Goal: Task Accomplishment & Management: Manage account settings

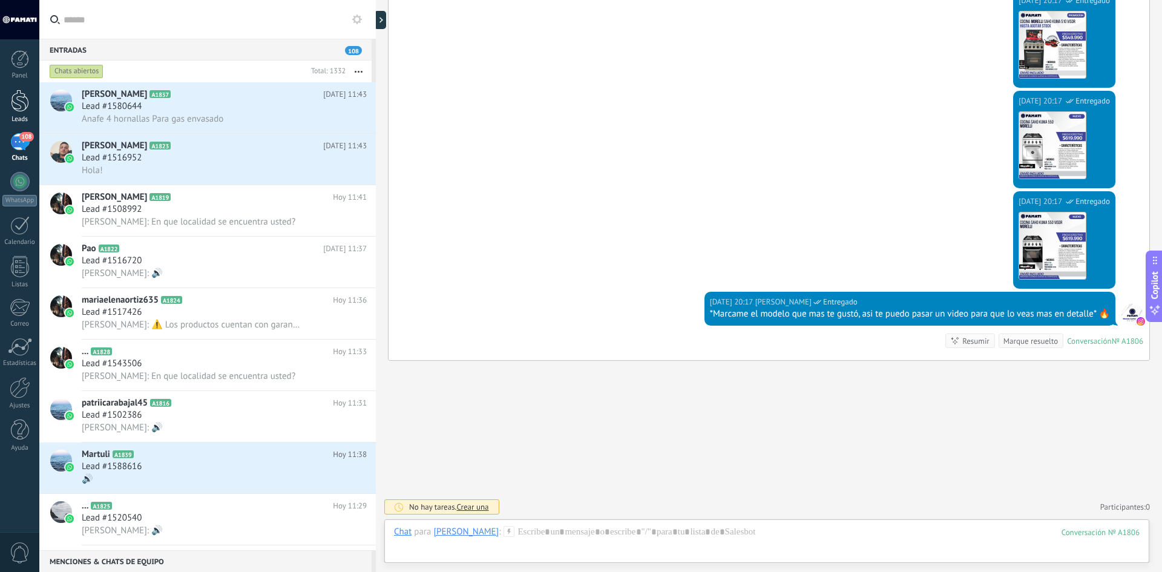
click at [21, 113] on link "Leads" at bounding box center [19, 107] width 39 height 34
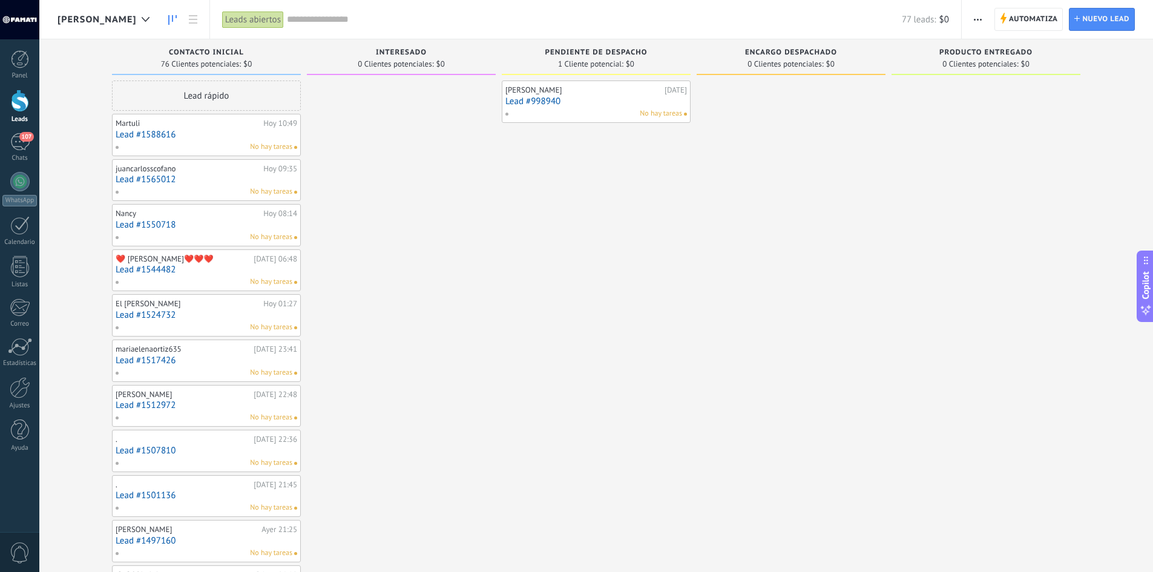
click at [296, 16] on input "text" at bounding box center [594, 19] width 615 height 13
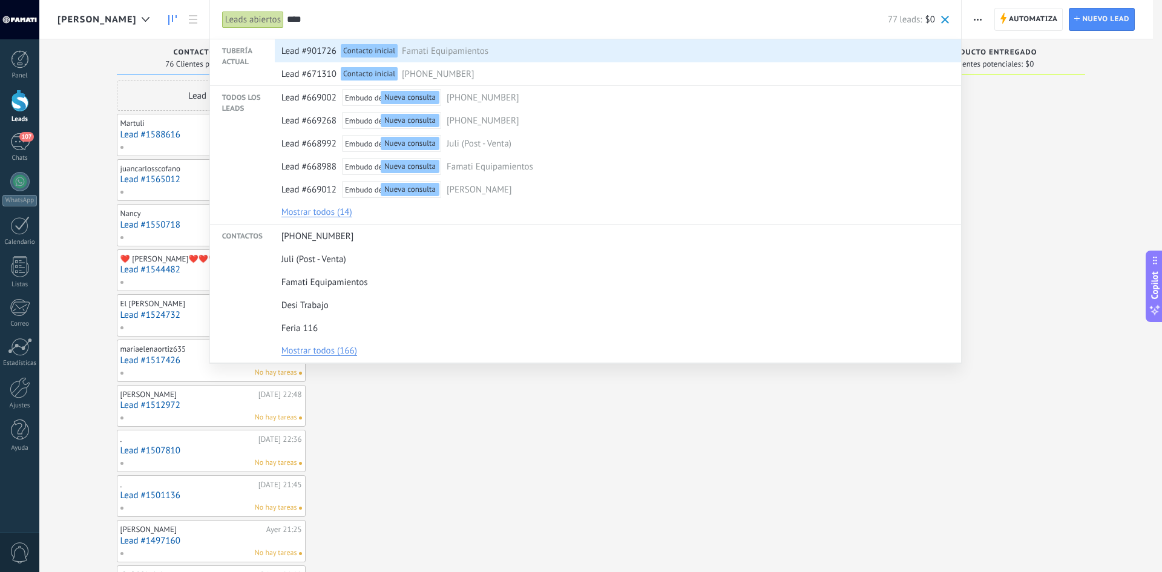
click at [421, 54] on span "Famati Equipamientos" at bounding box center [445, 51] width 87 height 22
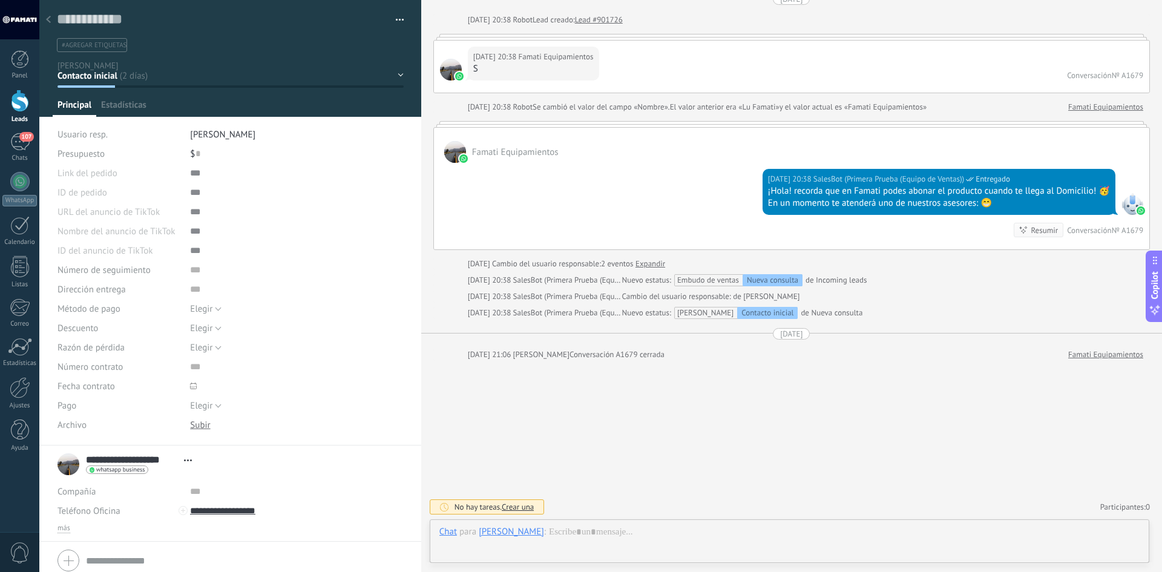
scroll to position [18, 0]
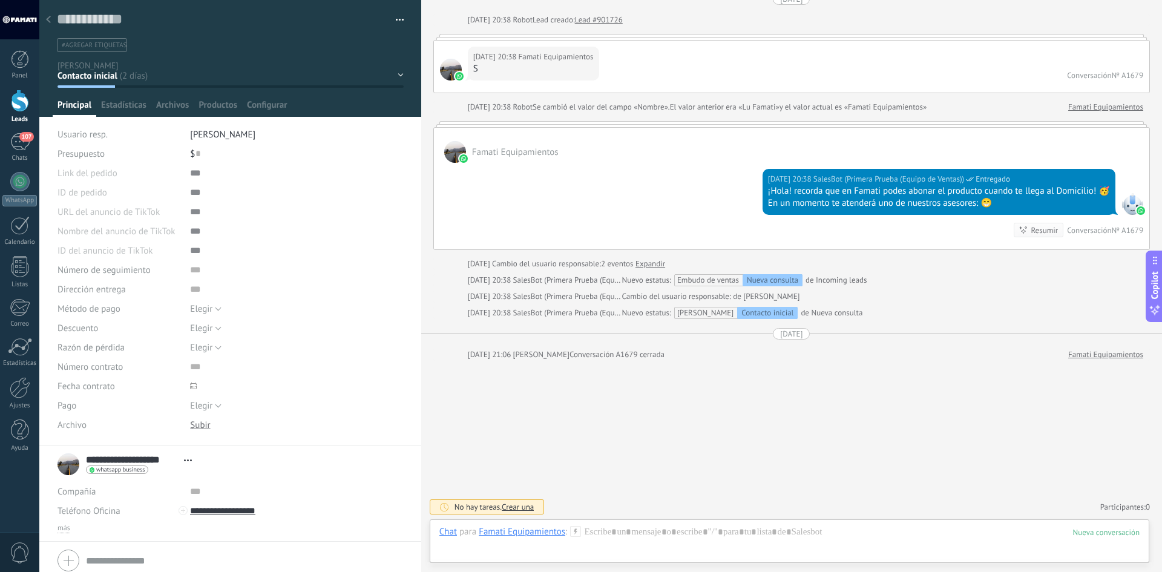
click at [47, 17] on icon at bounding box center [48, 19] width 5 height 7
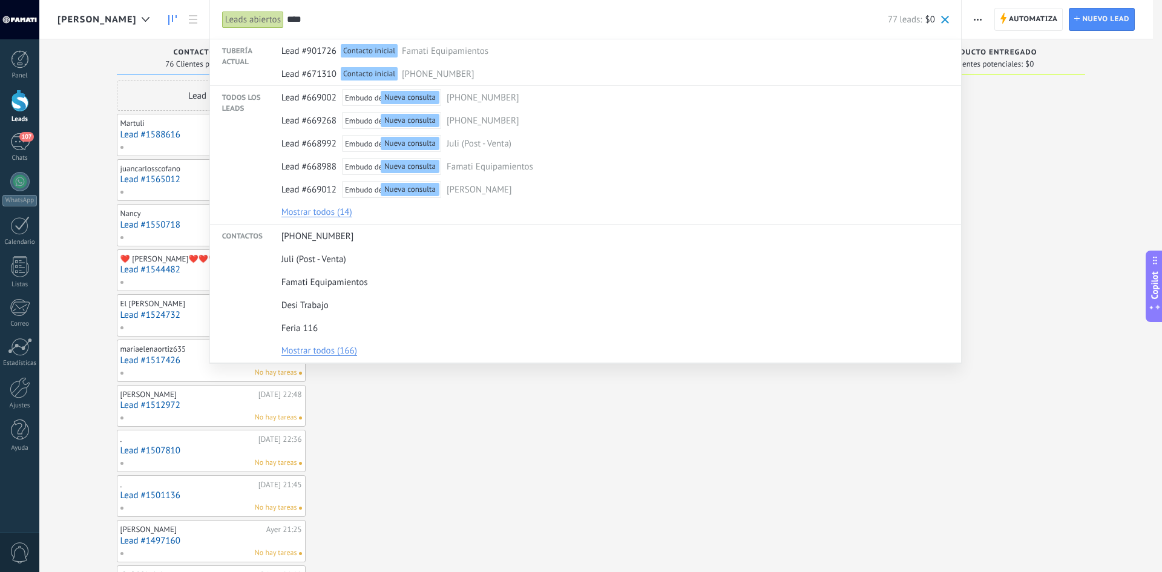
click at [329, 15] on input "****" at bounding box center [587, 19] width 601 height 13
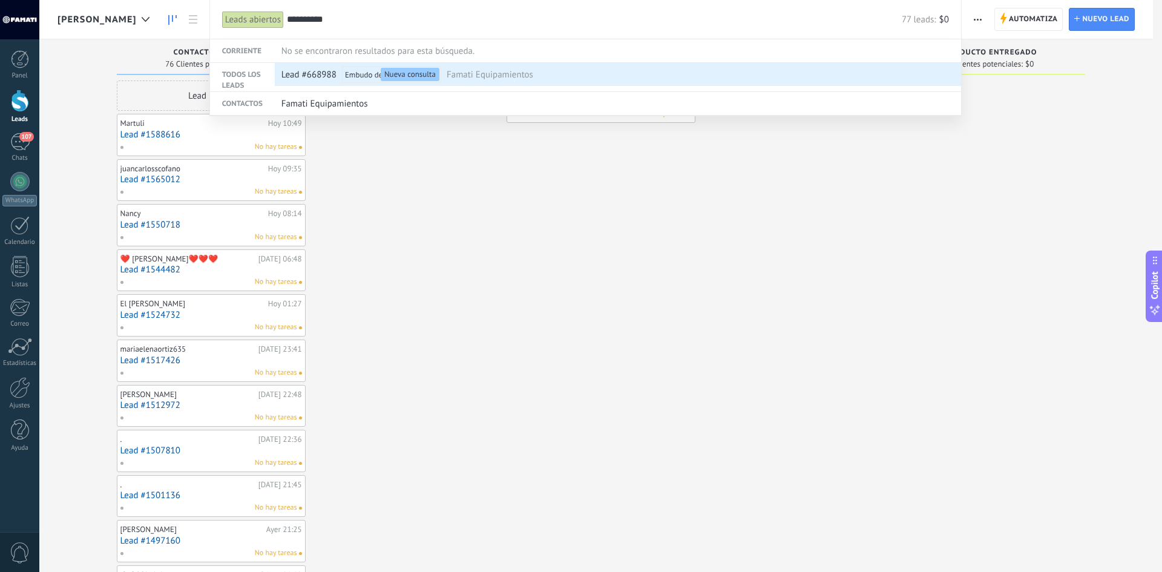
type input "**********"
click at [465, 74] on span "Famati Equipamientos" at bounding box center [490, 75] width 87 height 22
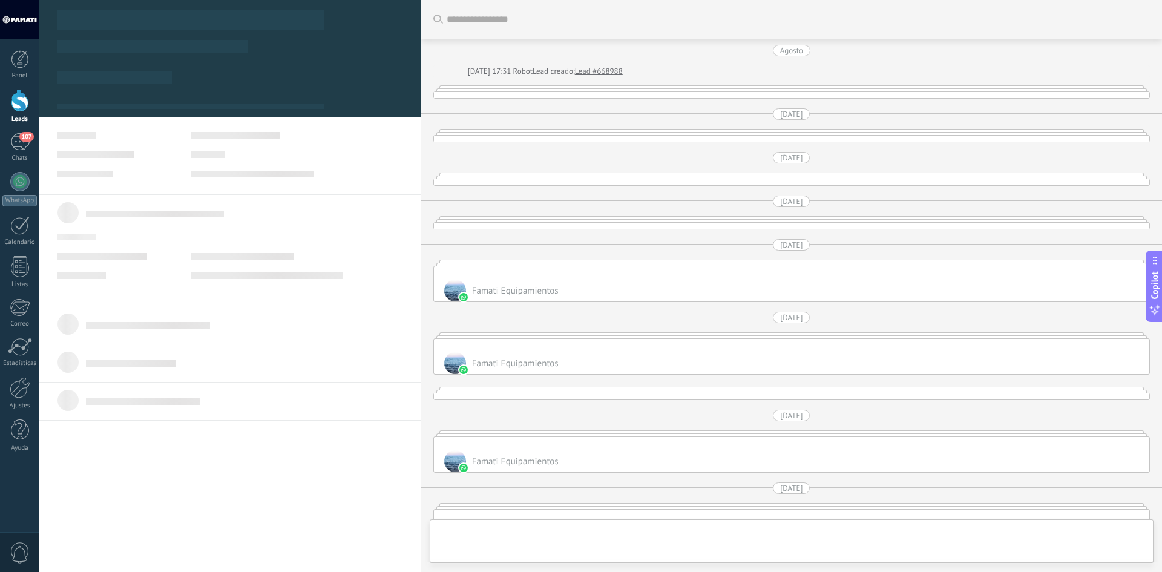
scroll to position [1200, 0]
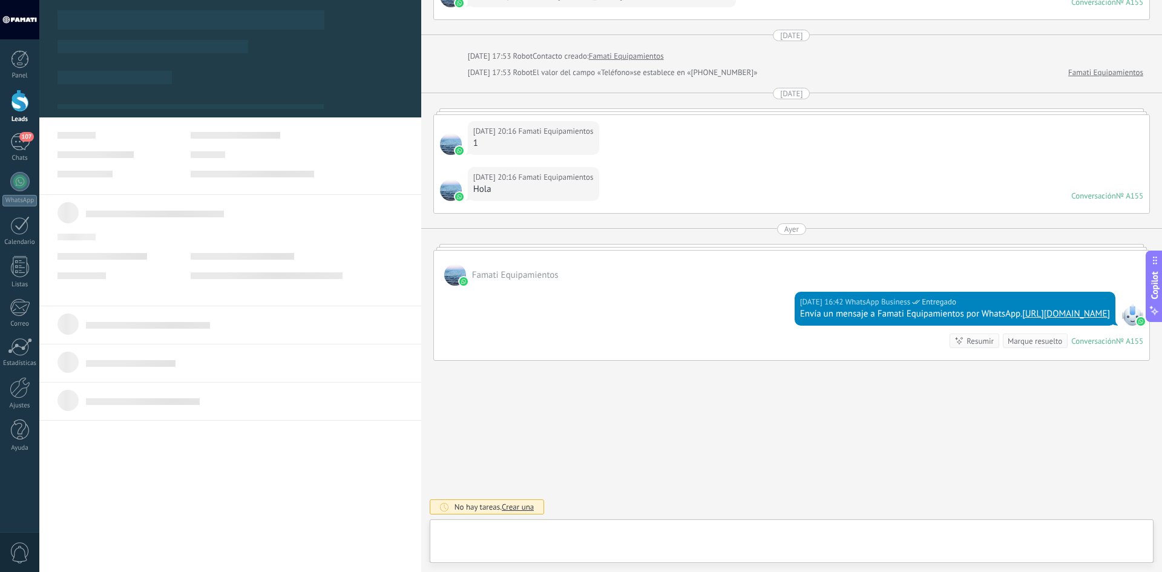
type textarea "**********"
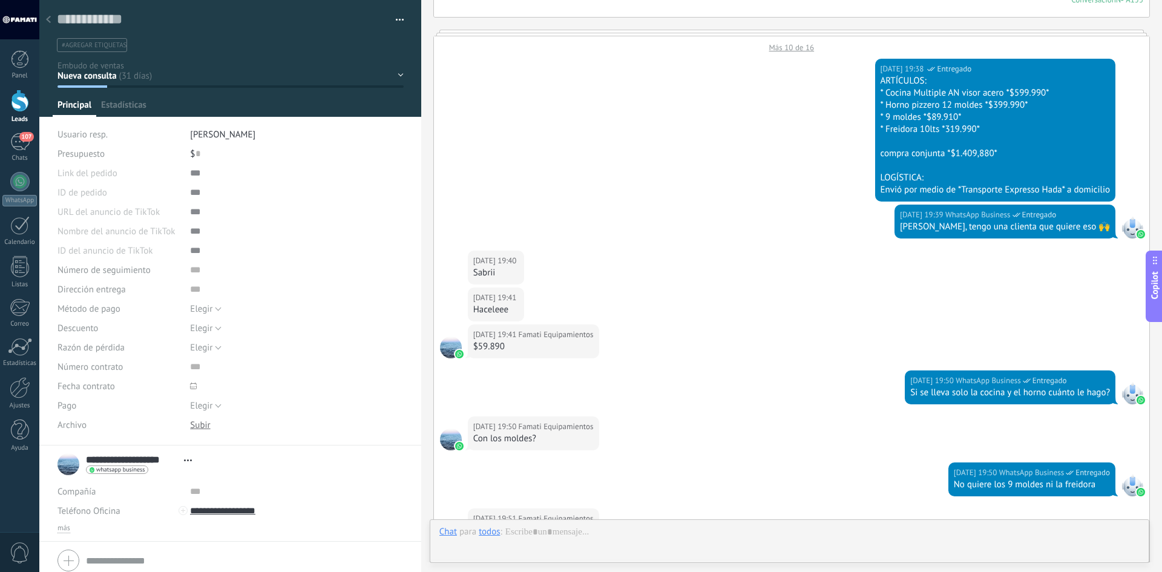
scroll to position [3462, 0]
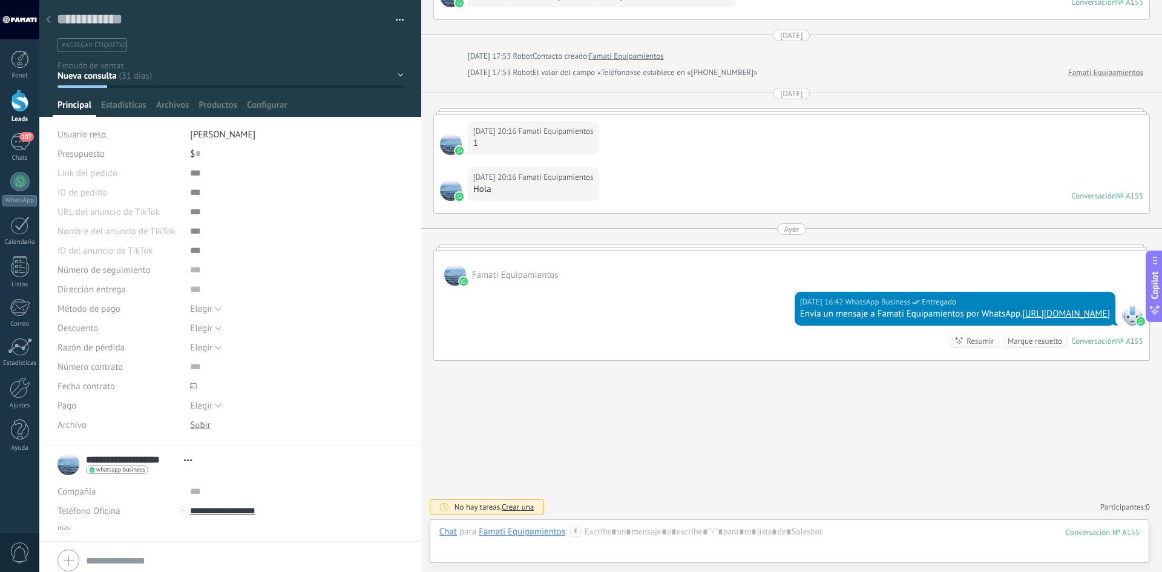
click at [203, 136] on span "[PERSON_NAME]" at bounding box center [222, 134] width 65 height 11
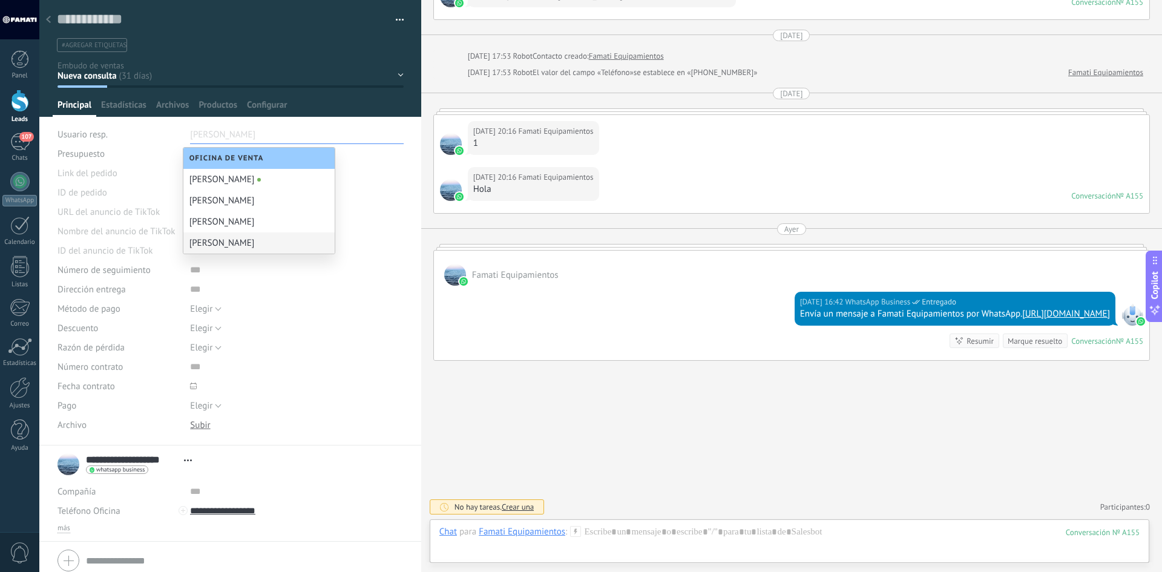
click at [303, 349] on div "Elegir Precio [GEOGRAPHIC_DATA] Cambio de opinión Sin respuesta Spam [GEOGRAPHI…" at bounding box center [296, 347] width 213 height 19
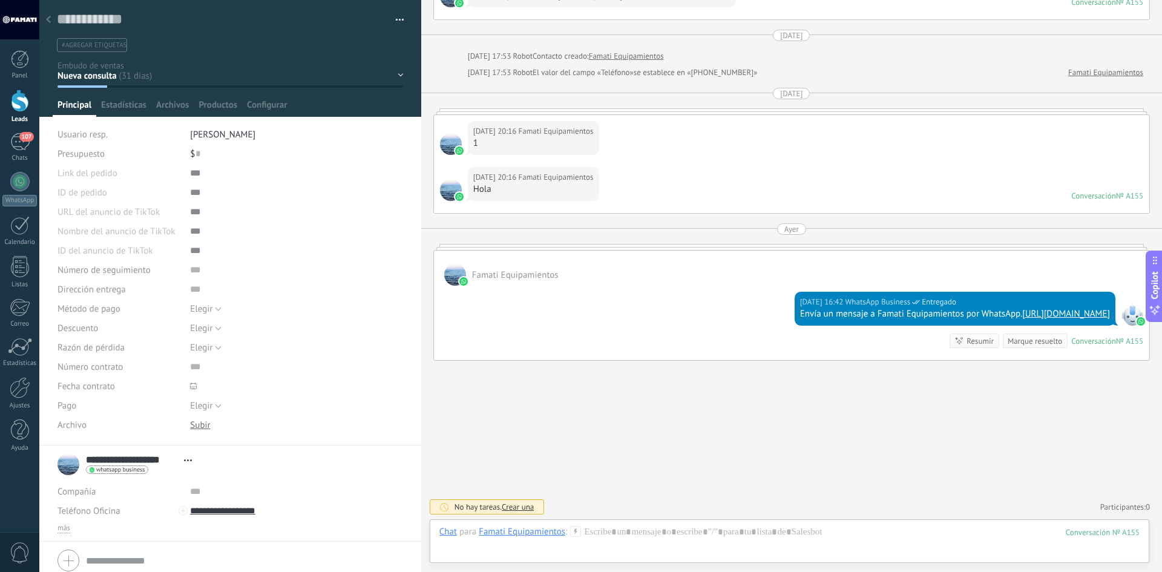
click at [0, 0] on div "Nueva consulta Cualificado Cotización enviada Pedido creado Pedido completado P…" at bounding box center [0, 0] width 0 height 0
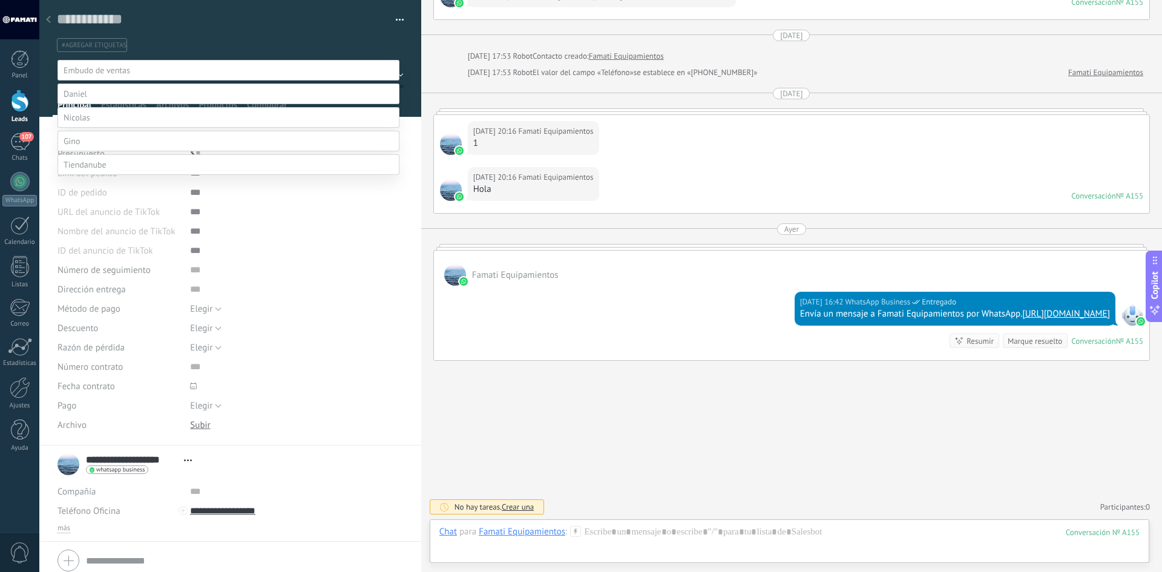
click at [100, 151] on label at bounding box center [228, 141] width 342 height 21
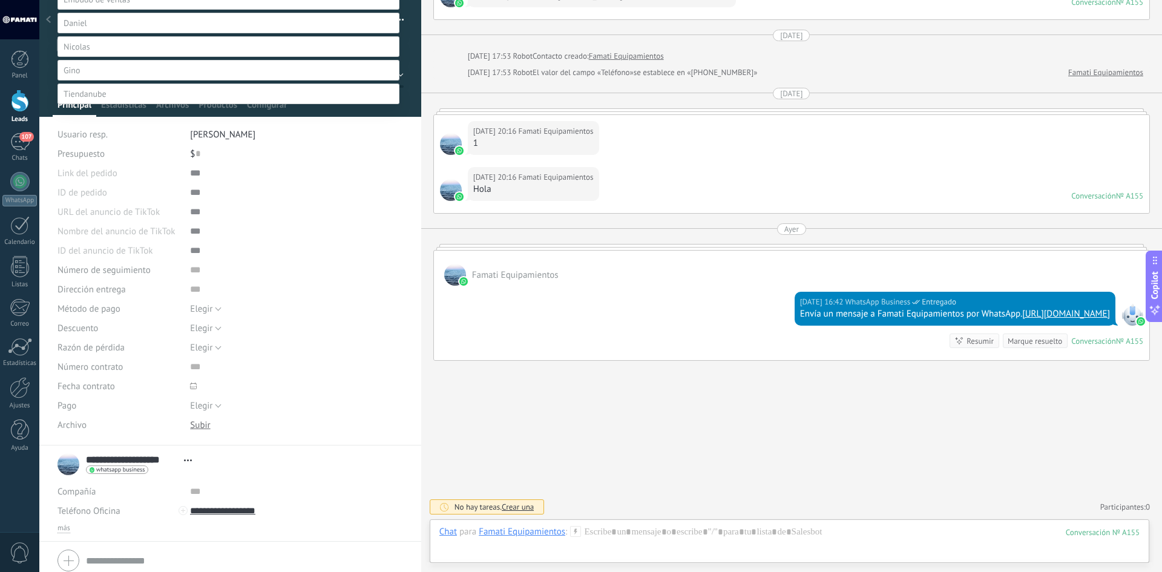
click at [0, 0] on label "Contacto inicial" at bounding box center [0, 0] width 0 height 0
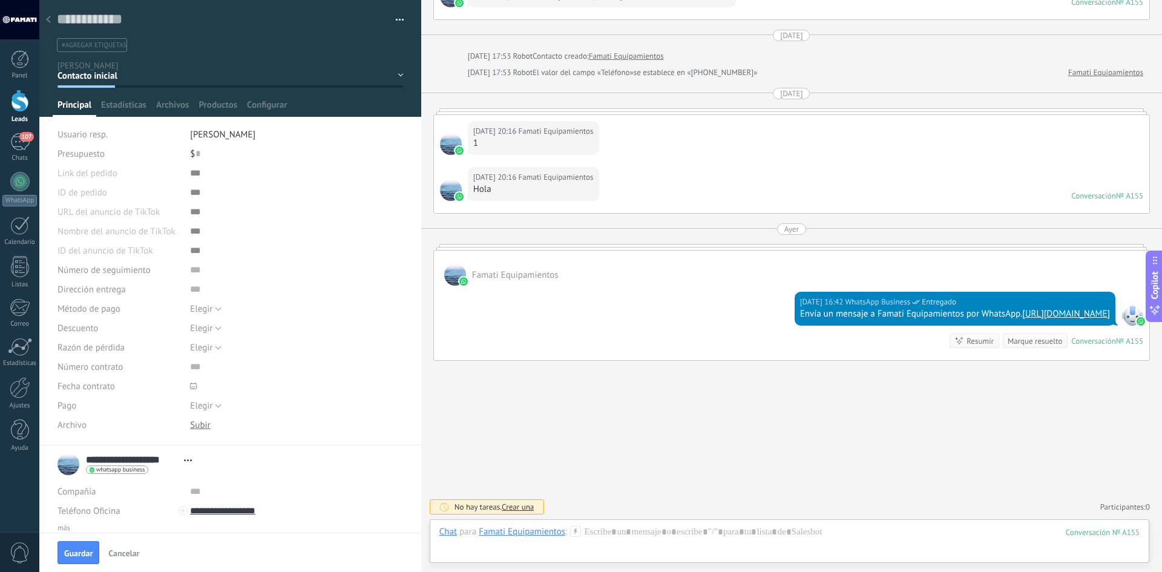
click at [197, 135] on span "[PERSON_NAME]" at bounding box center [222, 134] width 65 height 11
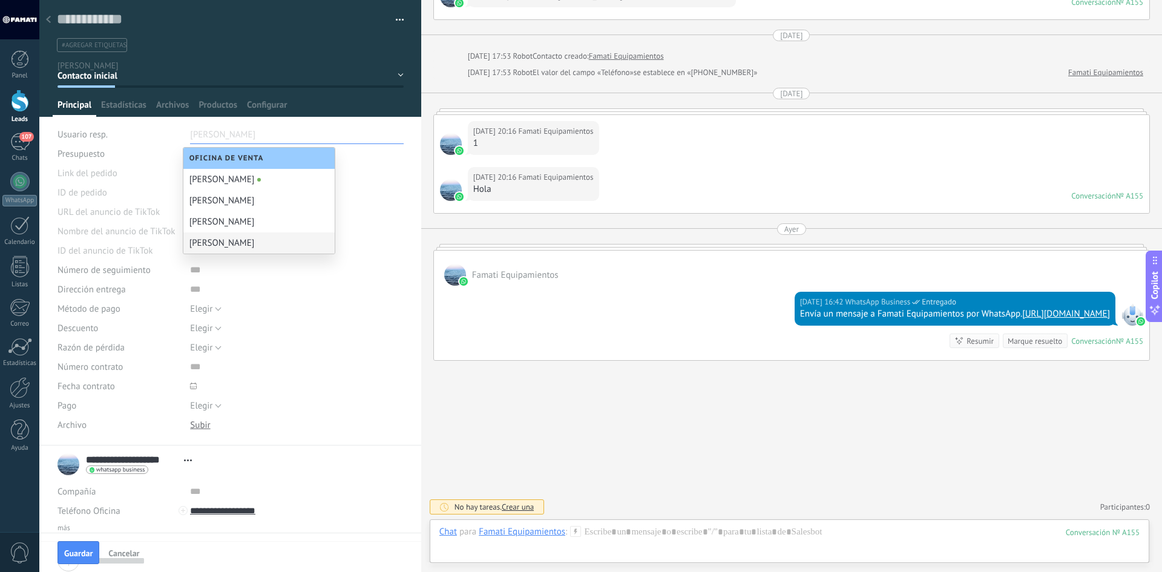
click at [218, 234] on div "[PERSON_NAME]" at bounding box center [258, 242] width 151 height 21
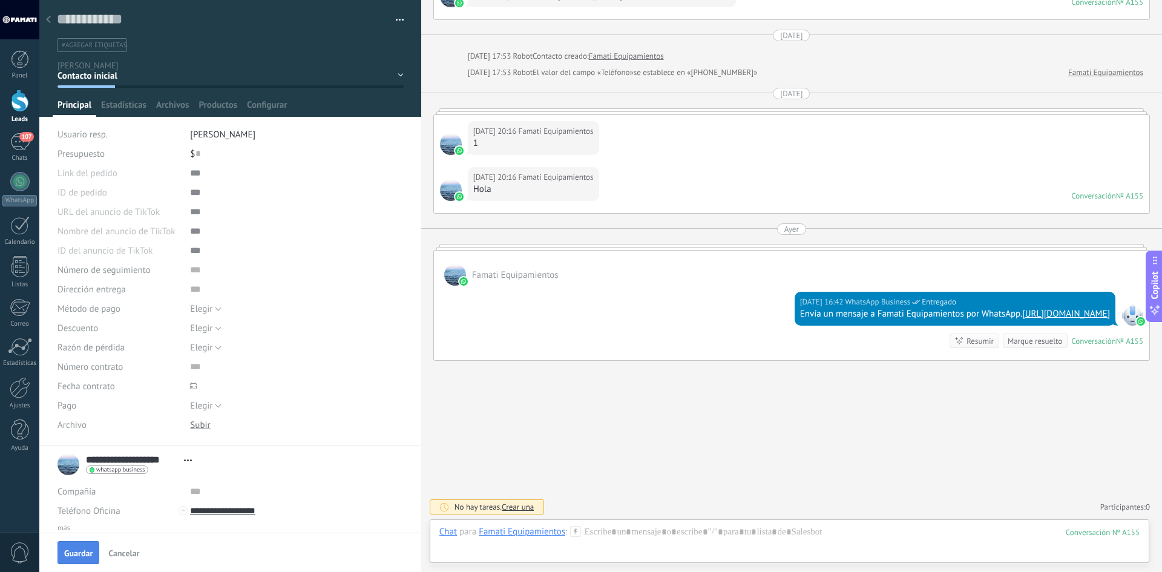
click at [77, 552] on span "Guardar" at bounding box center [78, 553] width 28 height 8
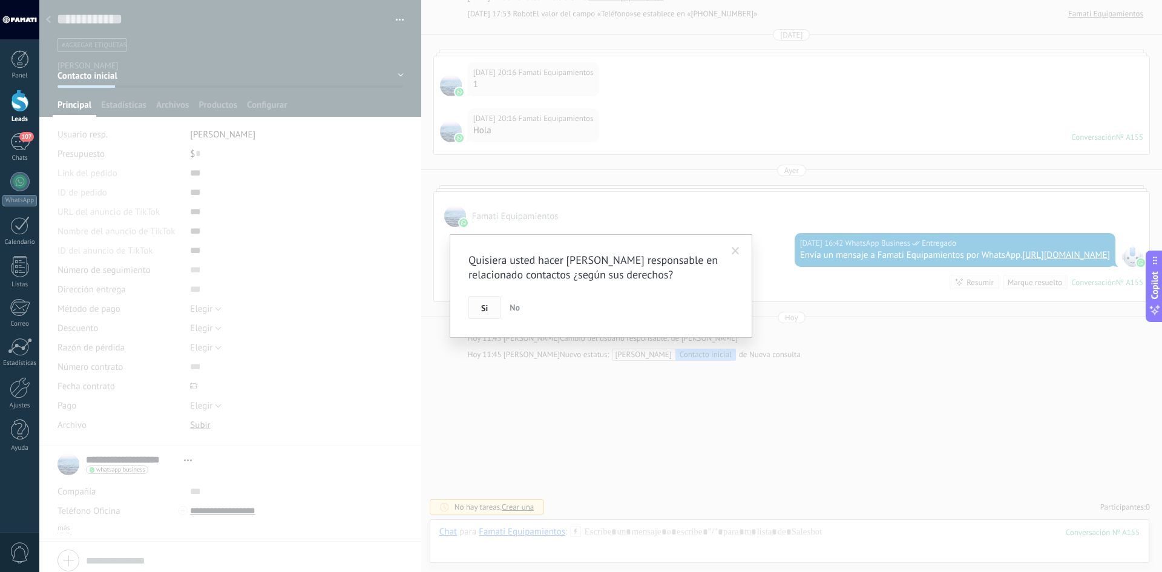
click at [493, 309] on button "Si" at bounding box center [484, 307] width 32 height 23
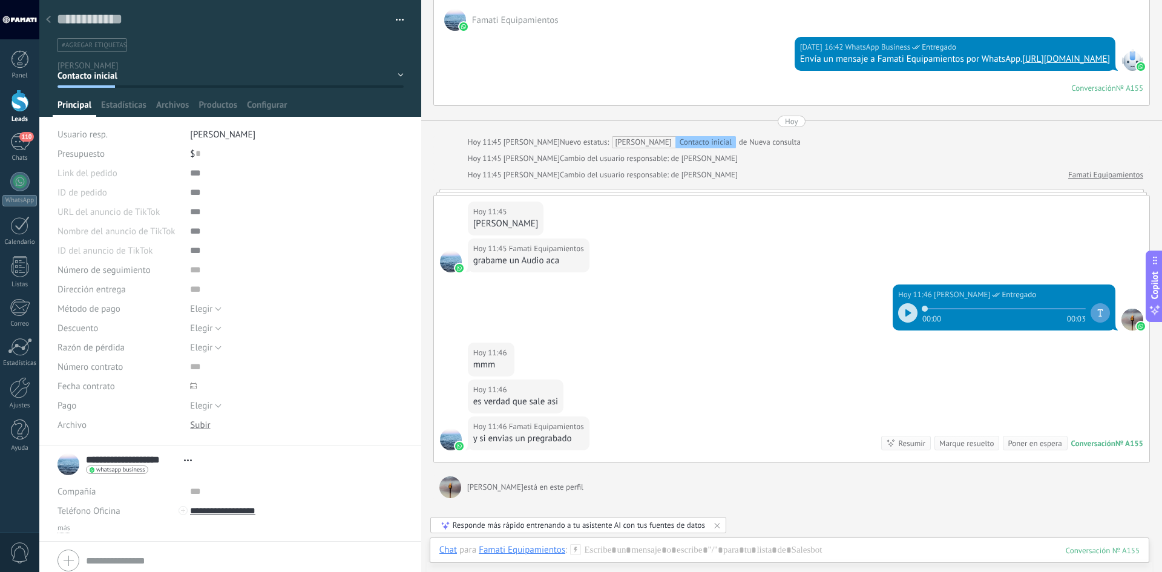
scroll to position [3756, 0]
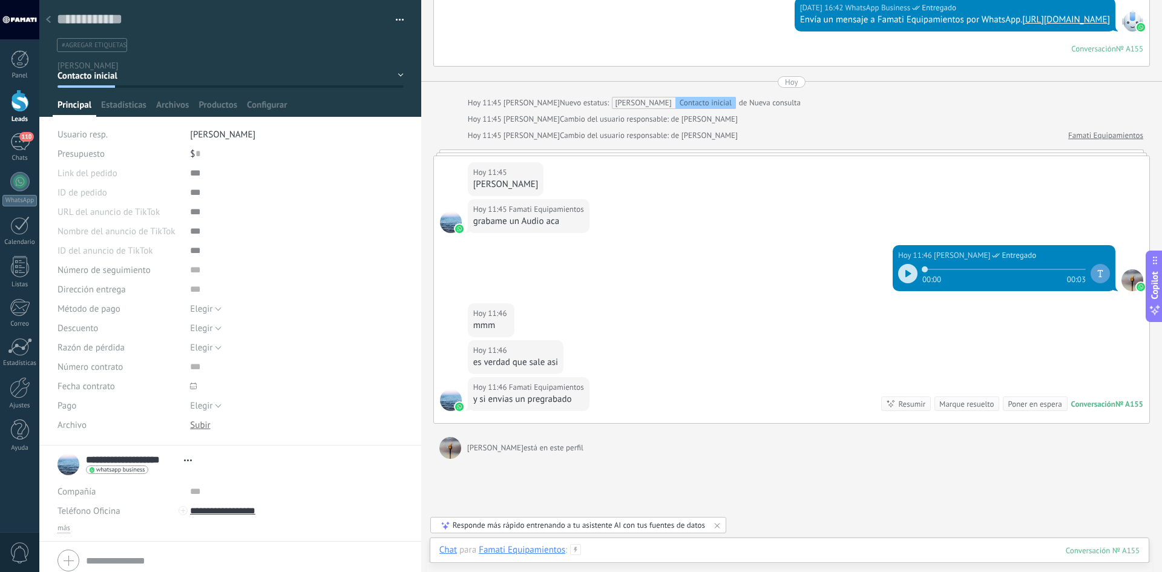
click at [648, 550] on div at bounding box center [789, 562] width 700 height 36
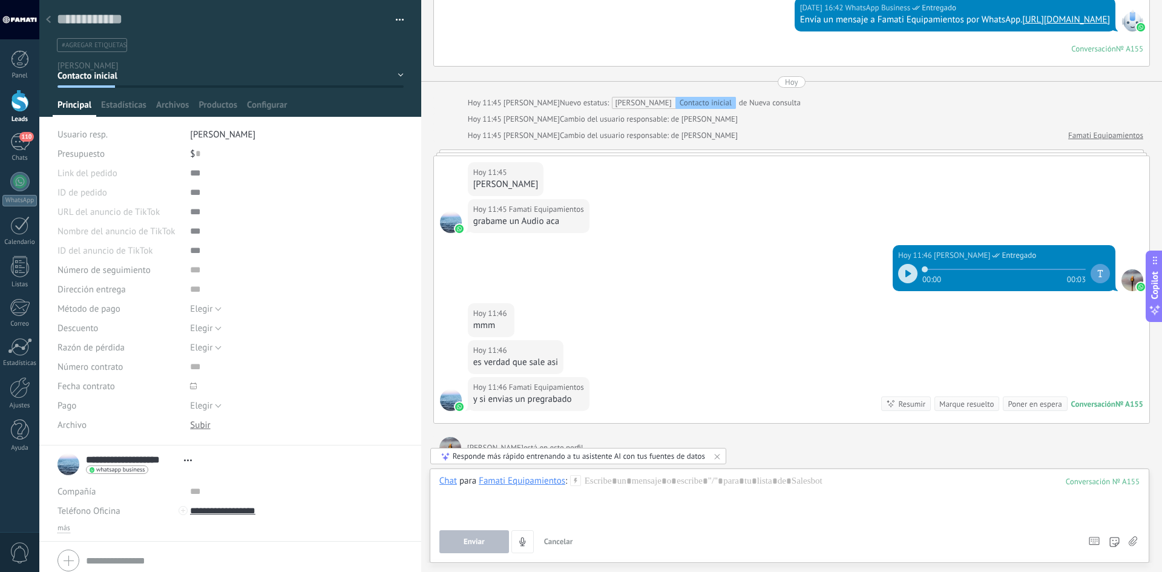
click at [1132, 542] on icon at bounding box center [1132, 541] width 8 height 10
click at [0, 0] on input "file" at bounding box center [0, 0] width 0 height 0
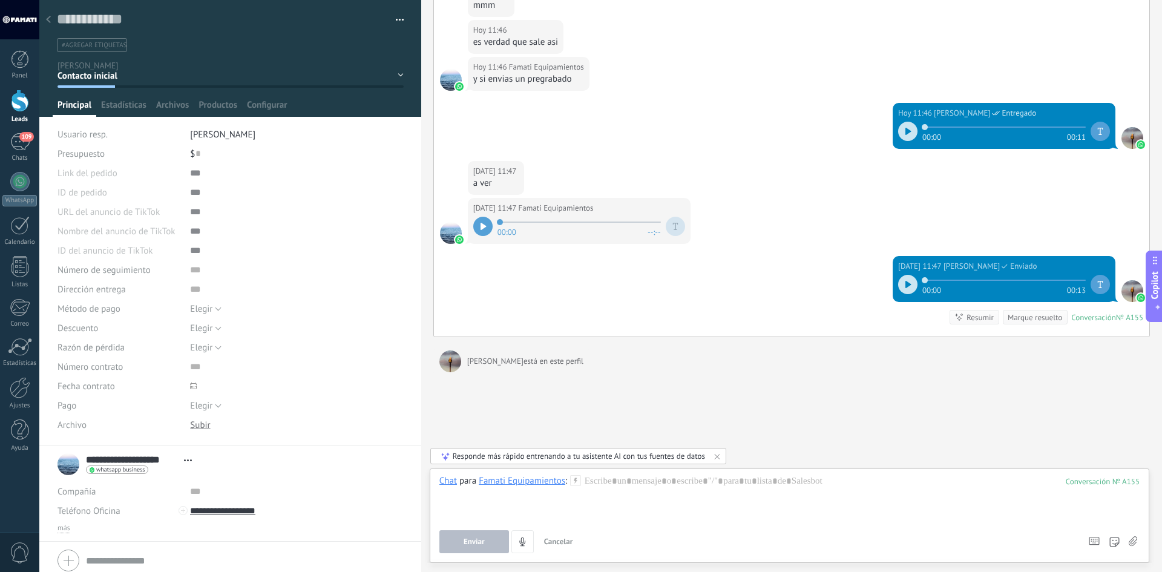
scroll to position [4059, 0]
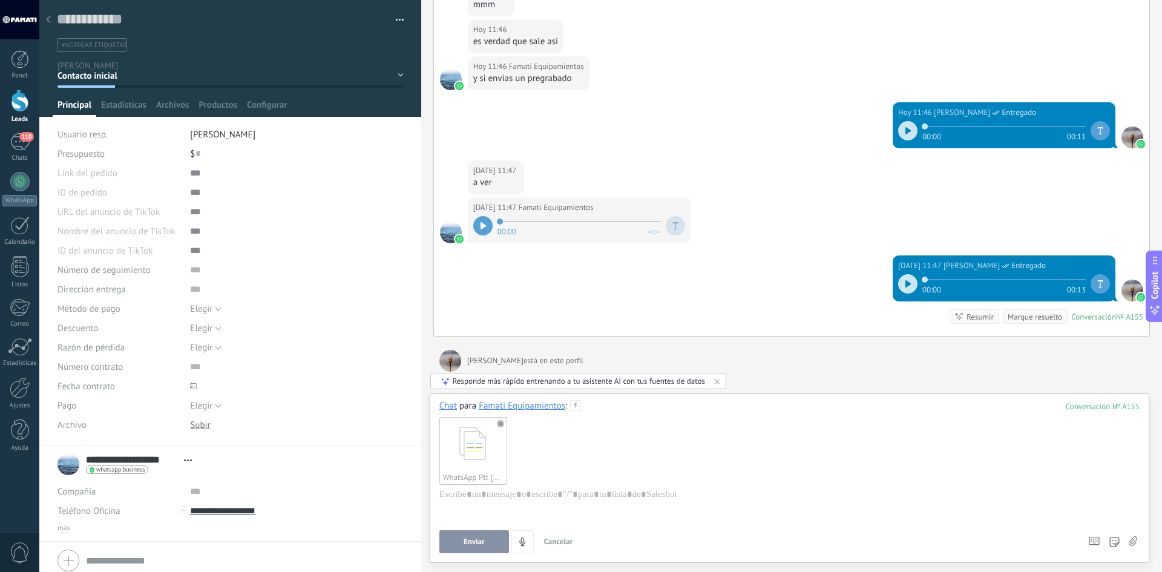
click at [453, 545] on button "Enviar" at bounding box center [474, 541] width 70 height 23
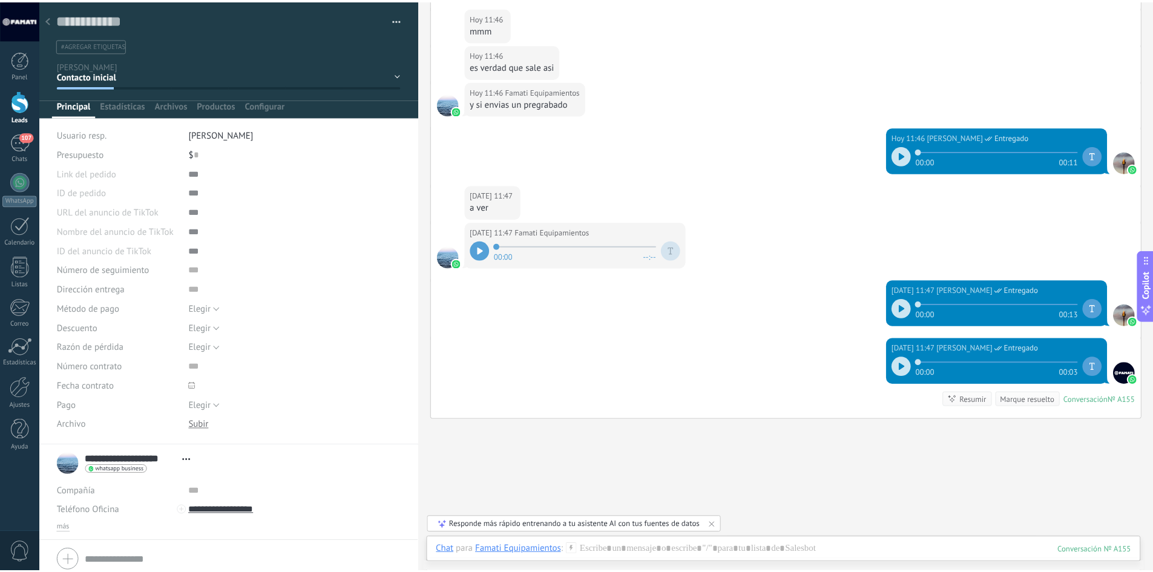
scroll to position [4093, 0]
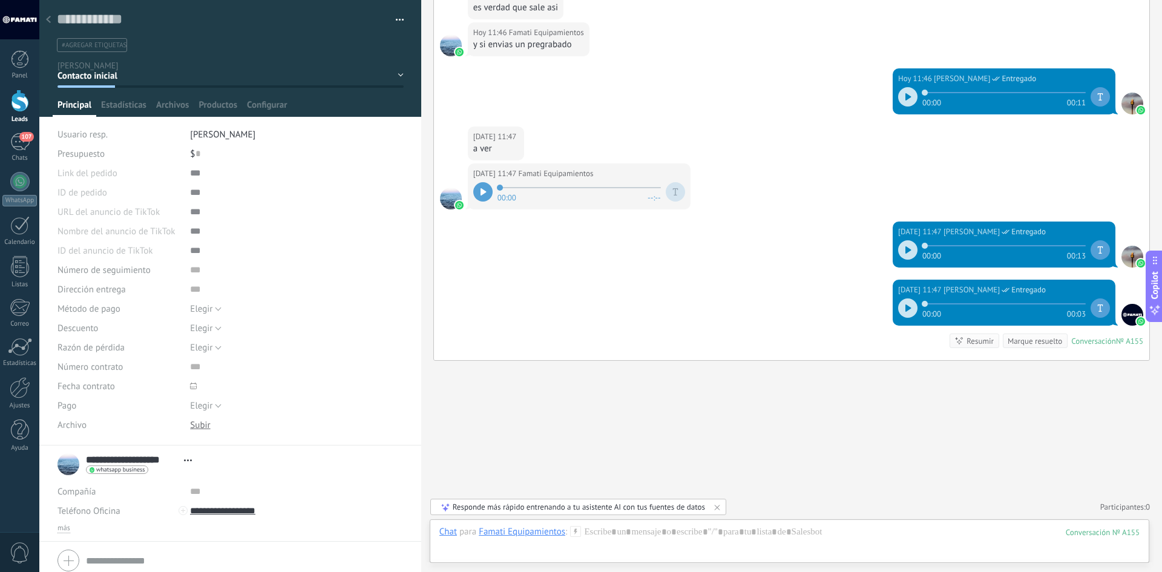
click at [53, 21] on div at bounding box center [48, 20] width 17 height 24
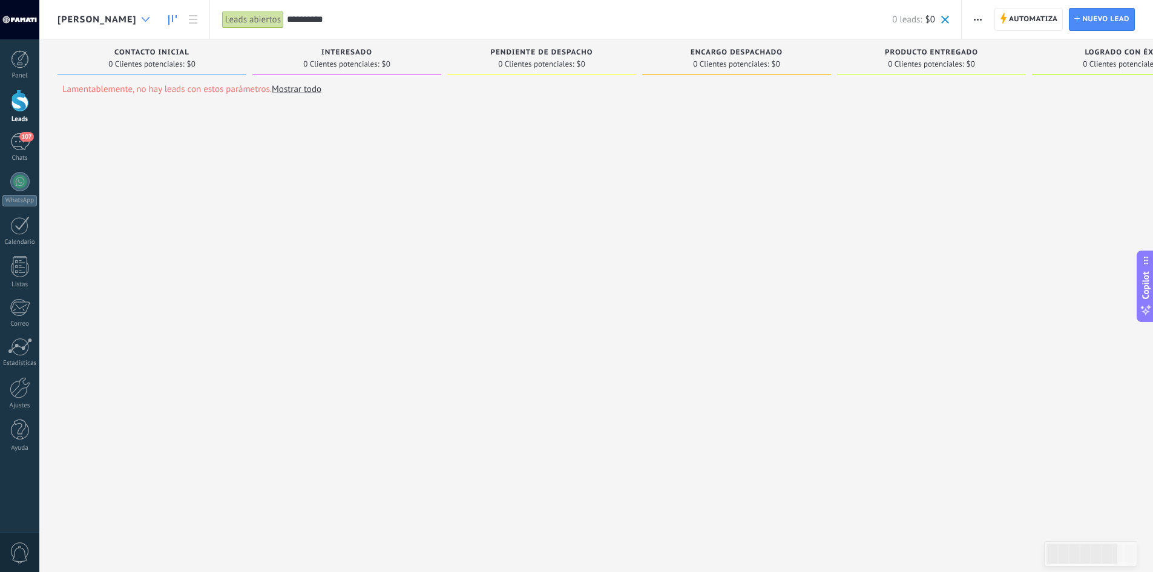
click at [142, 19] on use at bounding box center [146, 19] width 8 height 5
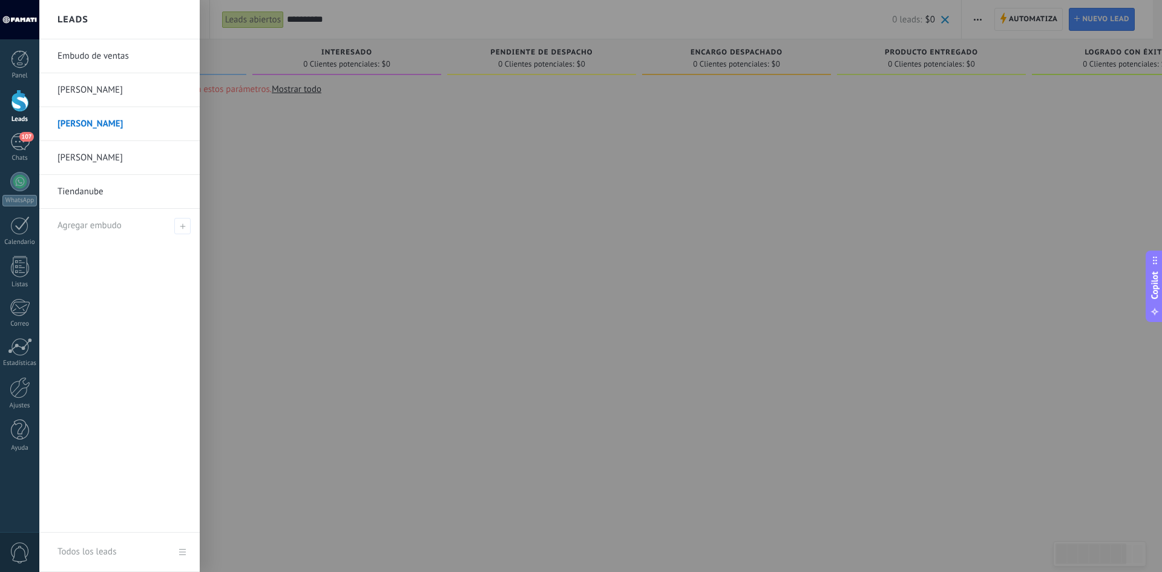
click at [272, 17] on div at bounding box center [620, 286] width 1162 height 572
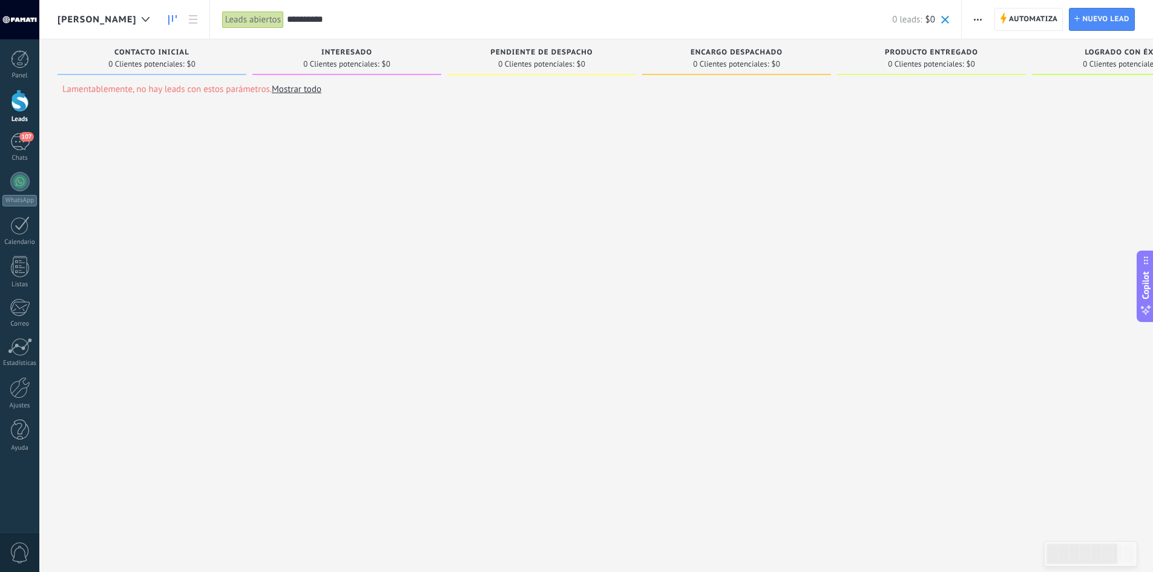
drag, startPoint x: 328, startPoint y: 15, endPoint x: 334, endPoint y: 52, distance: 37.4
click at [240, 21] on div "**********" at bounding box center [585, 19] width 752 height 39
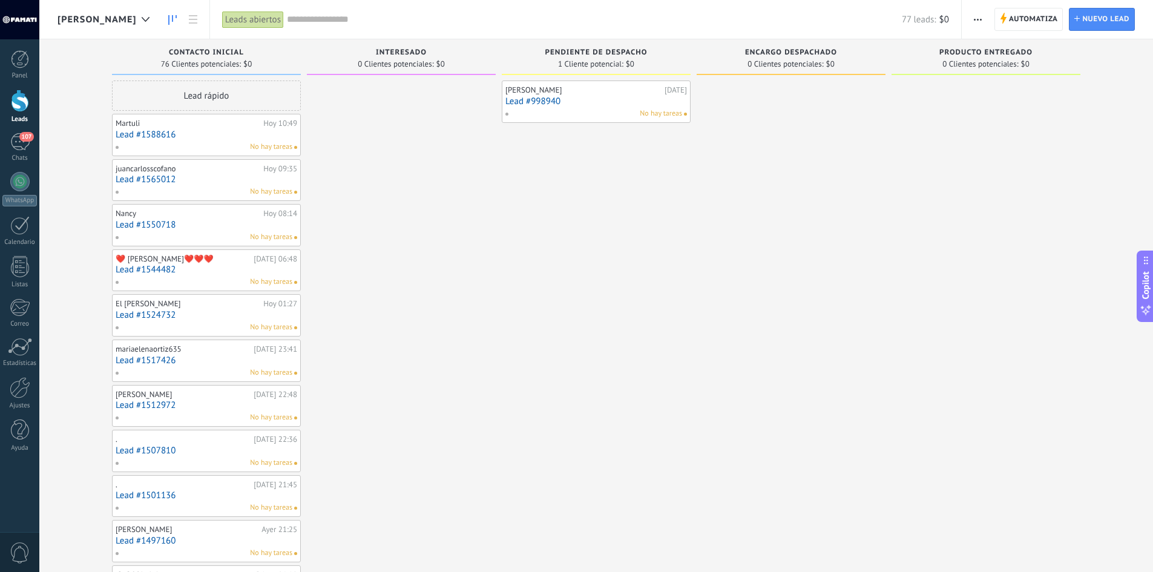
click at [223, 25] on div "Leads abiertos" at bounding box center [253, 20] width 62 height 18
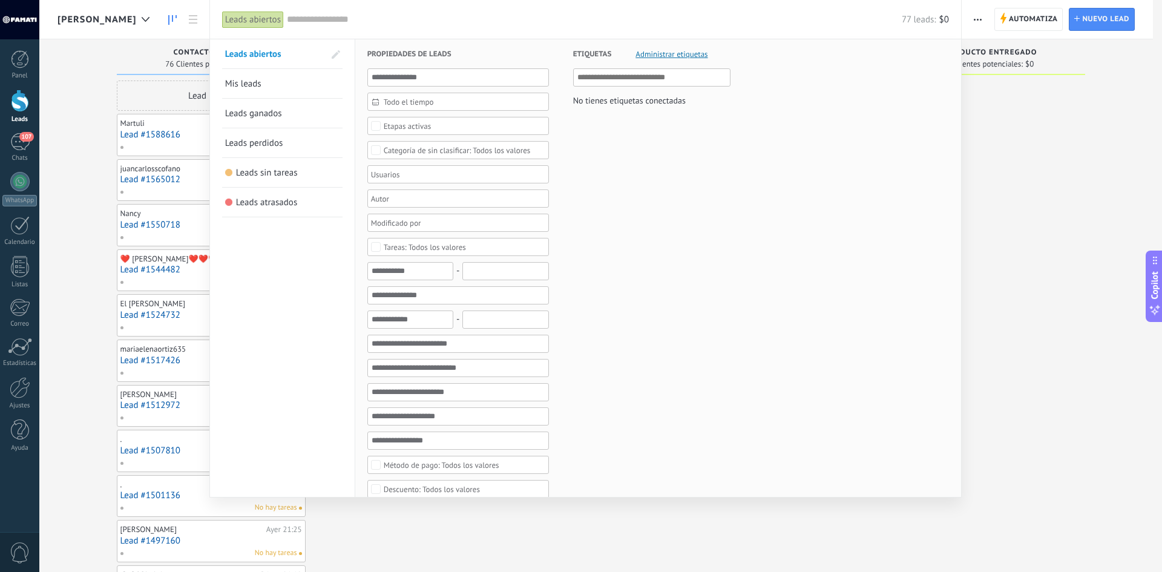
click at [89, 126] on div at bounding box center [581, 286] width 1162 height 572
